Goal: Navigation & Orientation: Find specific page/section

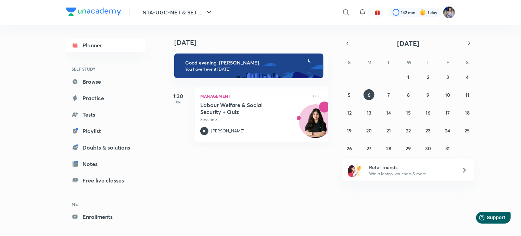
click at [451, 10] on img at bounding box center [449, 13] width 12 height 12
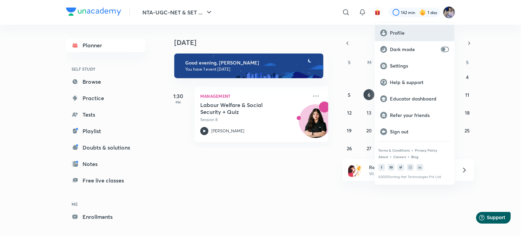
click at [404, 33] on p "Profile" at bounding box center [419, 33] width 59 height 6
